Goal: Contribute content: Add original content to the website for others to see

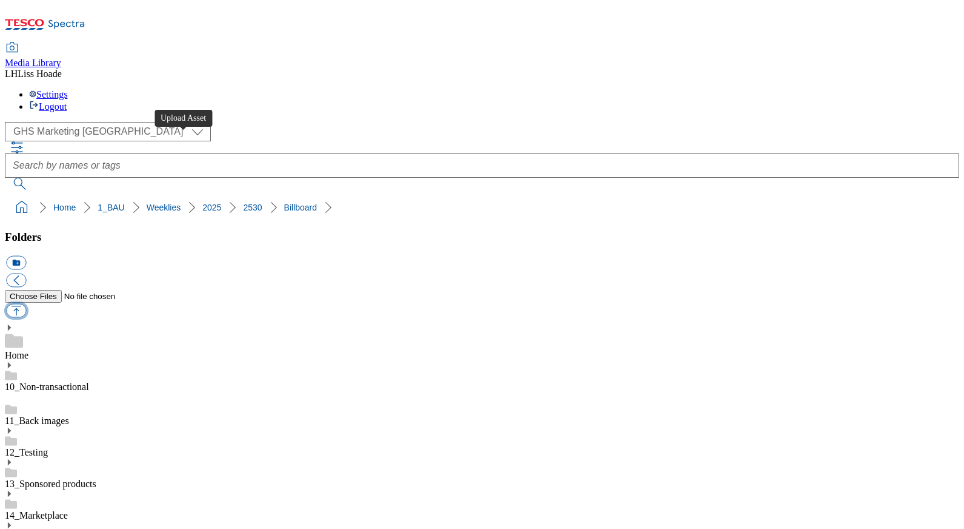
click at [26, 304] on button "button" at bounding box center [16, 311] width 20 height 14
type input "C:\fakepath\2530-GHS-Billboard-[DATE].jpg"
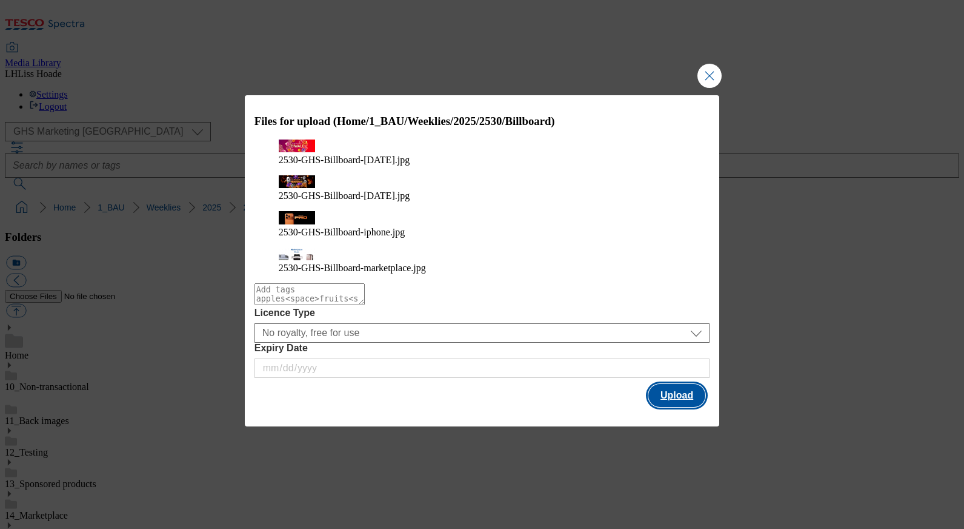
click at [673, 384] on button "Upload" at bounding box center [677, 395] width 57 height 23
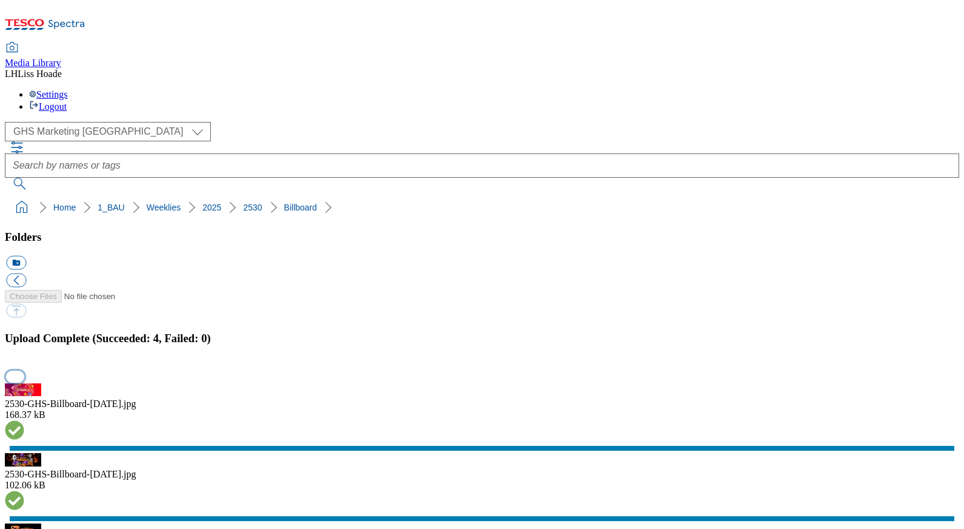
click at [24, 370] on button "button" at bounding box center [15, 376] width 18 height 12
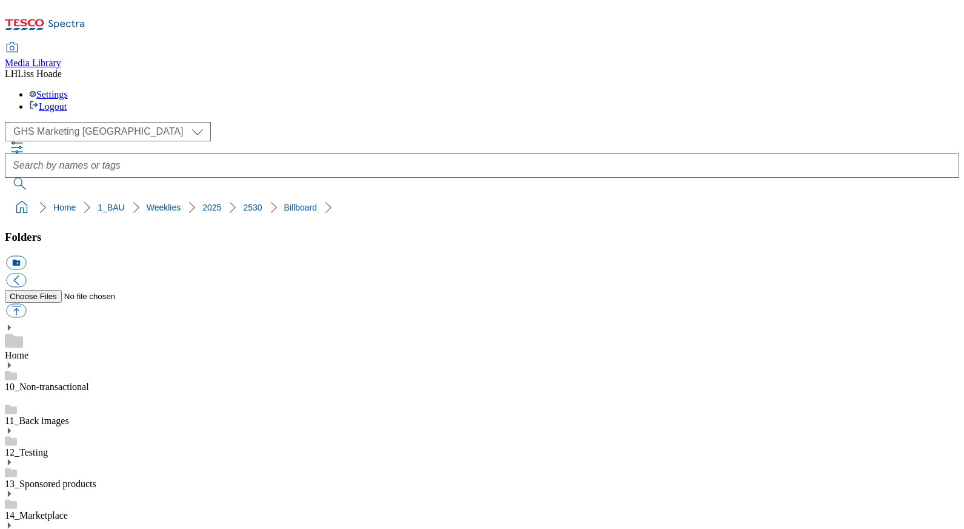
click at [26, 256] on button "icon_new_folder" at bounding box center [16, 263] width 20 height 14
type input "Carousels"
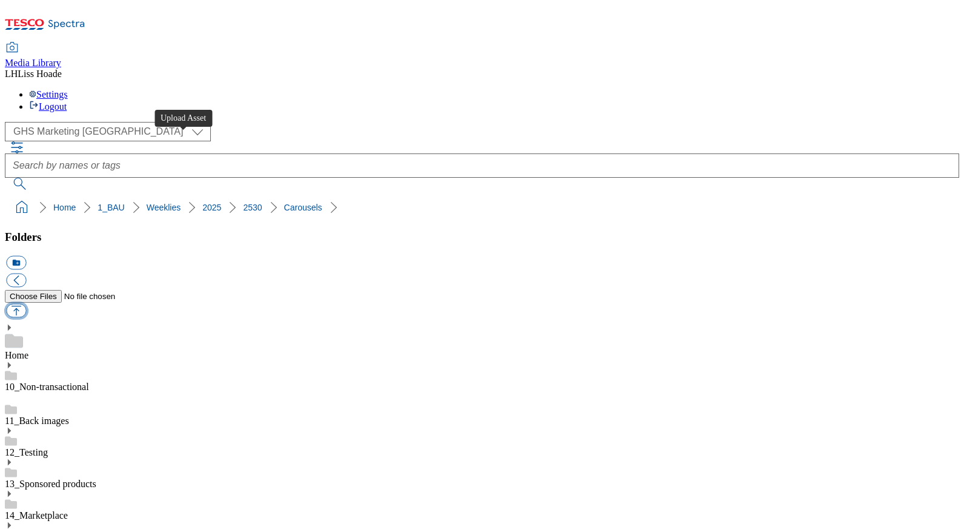
click at [26, 304] on button "button" at bounding box center [16, 311] width 20 height 14
type input "C:\fakepath\2530-GHP-Carousel-baby-toddler.jpg"
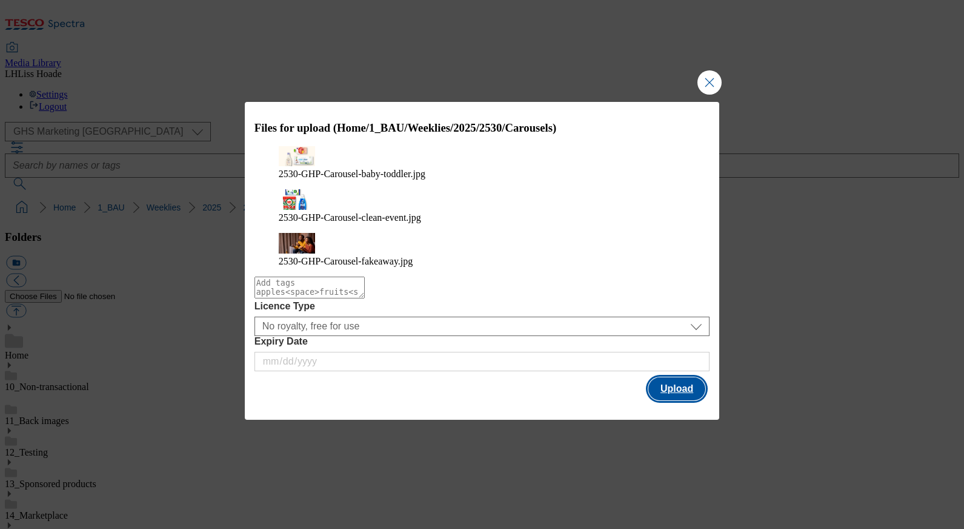
click at [693, 377] on button "Upload" at bounding box center [677, 388] width 57 height 23
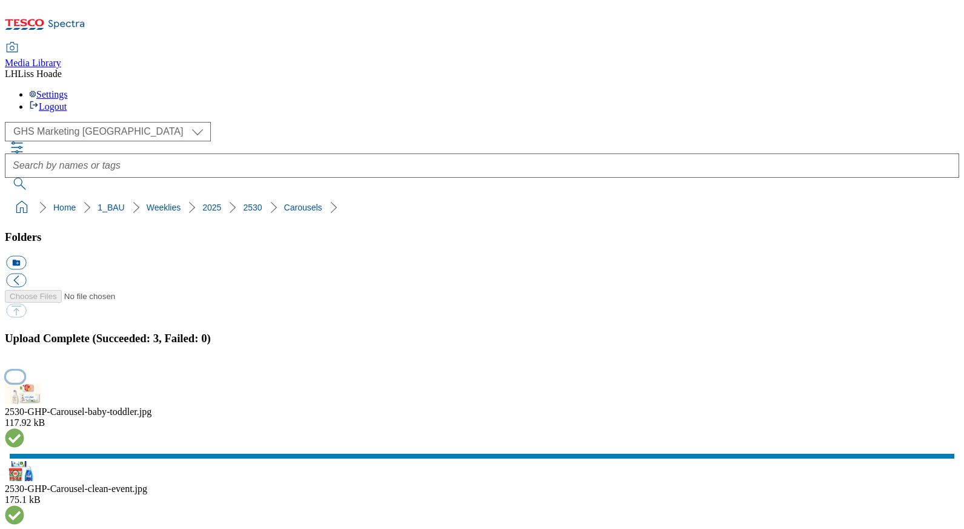
click at [24, 370] on button "button" at bounding box center [15, 376] width 18 height 12
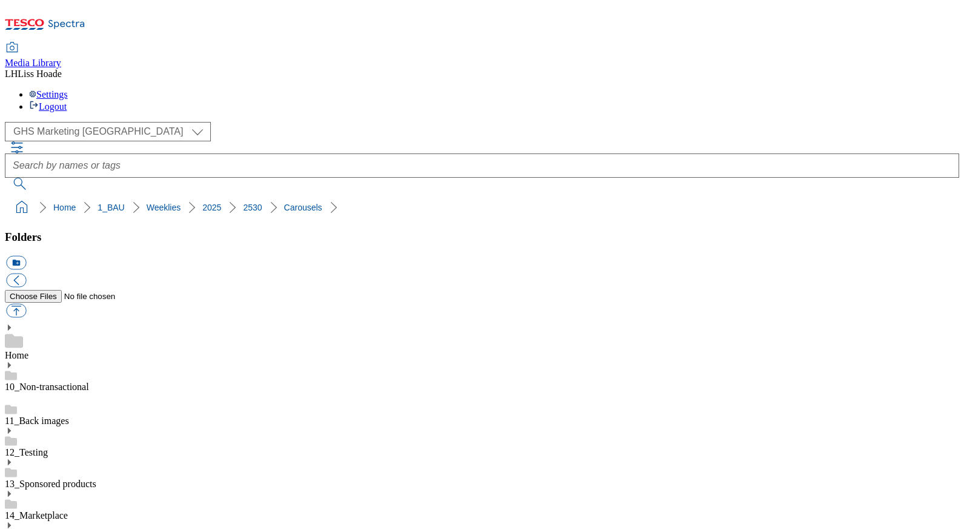
click at [26, 256] on button "icon_new_folder" at bounding box center [16, 263] width 20 height 14
type input "DM"
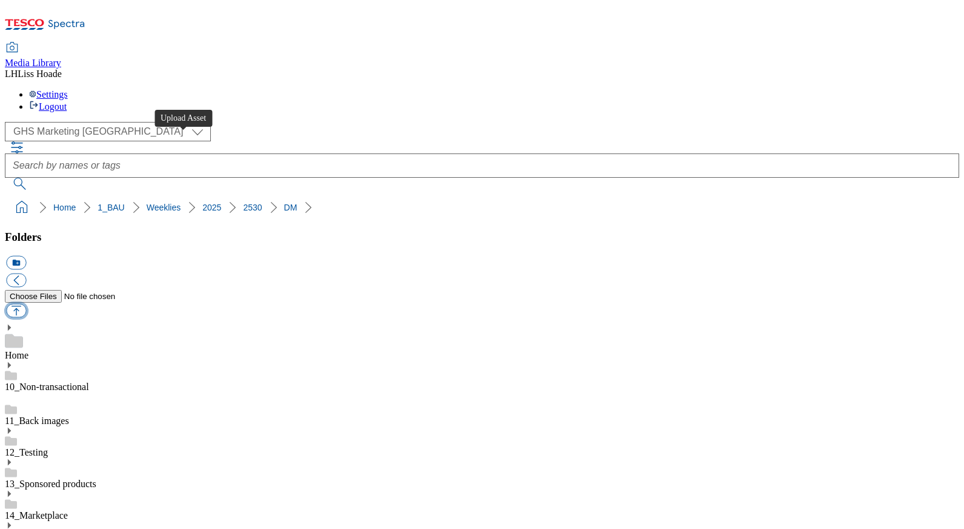
click at [26, 304] on button "button" at bounding box center [16, 311] width 20 height 14
type input "C:\fakepath\2530-GHS-FIbanner-650x200-andrex.jpg"
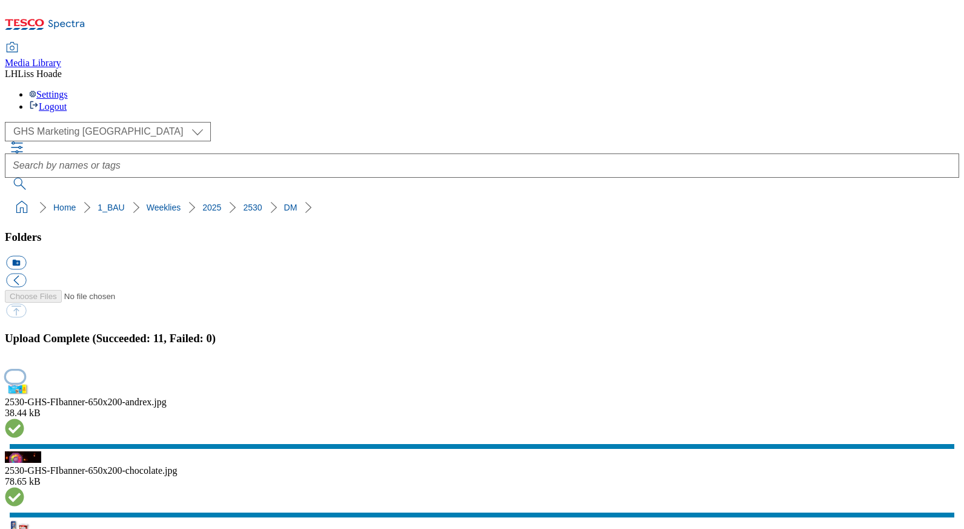
click at [24, 370] on button "button" at bounding box center [15, 376] width 18 height 12
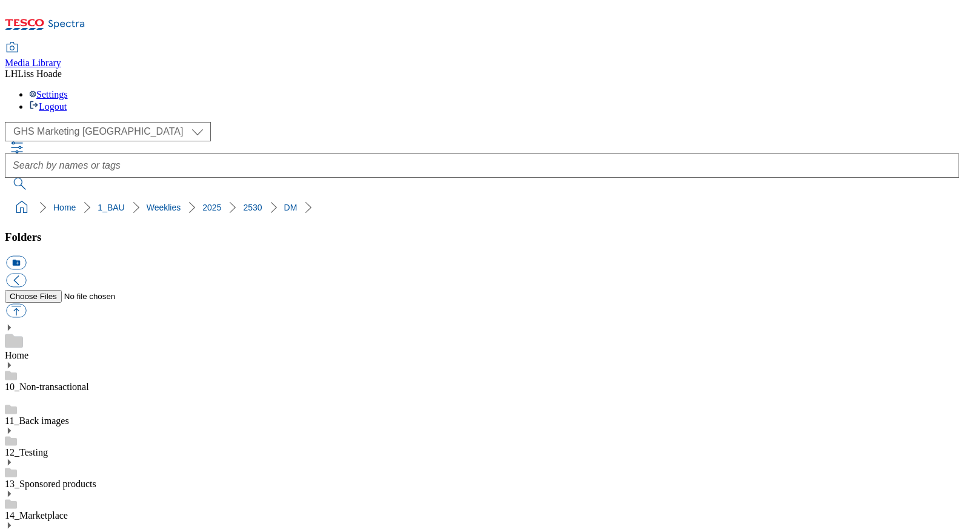
click at [26, 256] on button "icon_new_folder" at bounding box center [16, 263] width 20 height 14
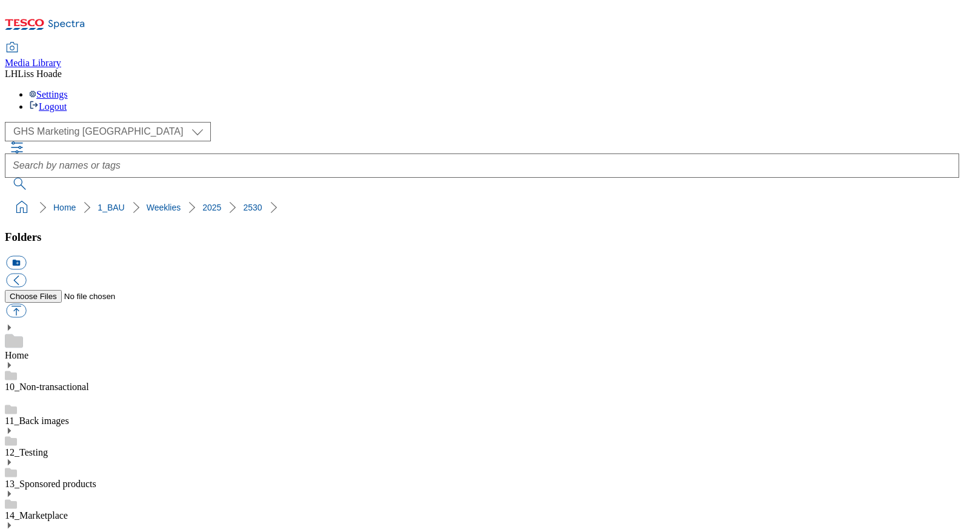
type input "tradestamps"
click at [26, 304] on button "button" at bounding box center [16, 311] width 20 height 14
type input "C:\fakepath\2529-GHS-TradeStamp-toy-sale.jpg"
